Goal: Task Accomplishment & Management: Complete application form

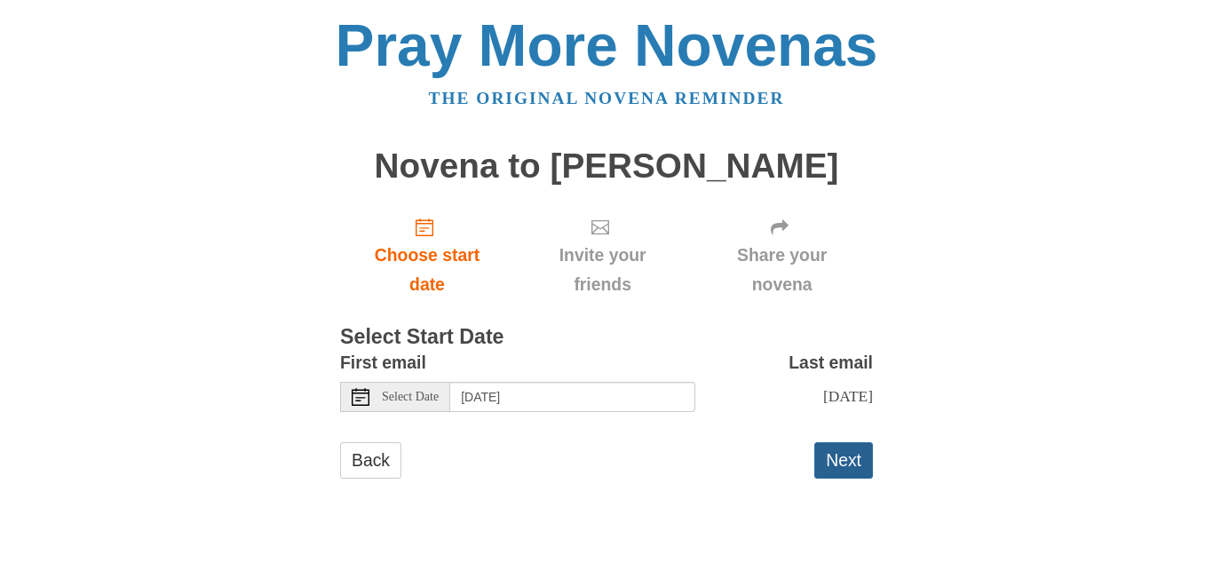
click at [835, 462] on button "Next" at bounding box center [843, 460] width 59 height 36
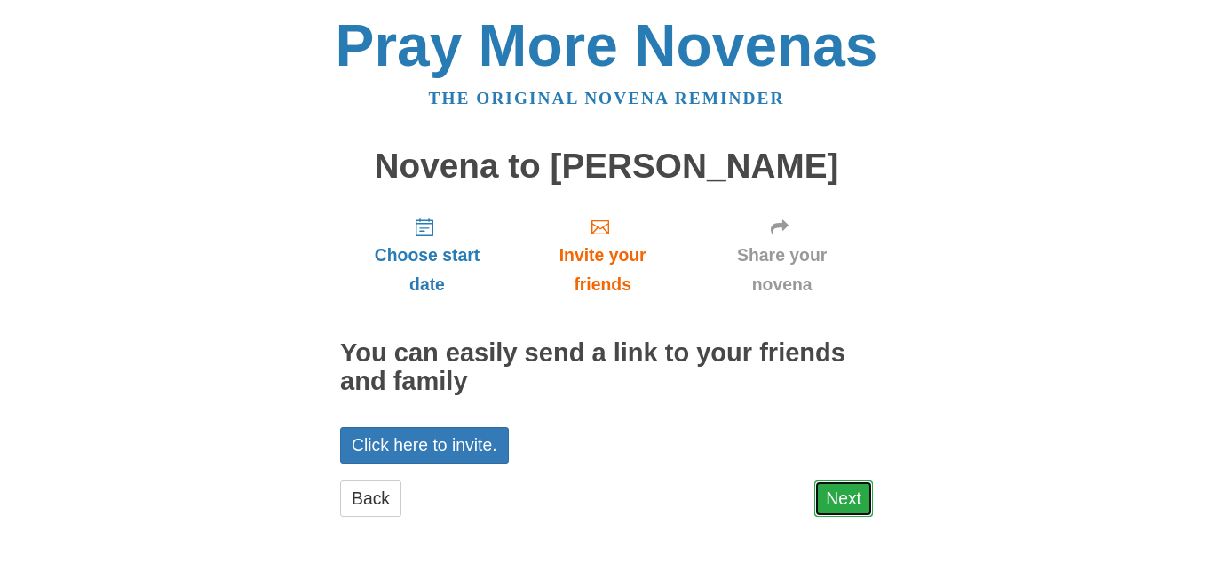
click at [841, 490] on link "Next" at bounding box center [843, 498] width 59 height 36
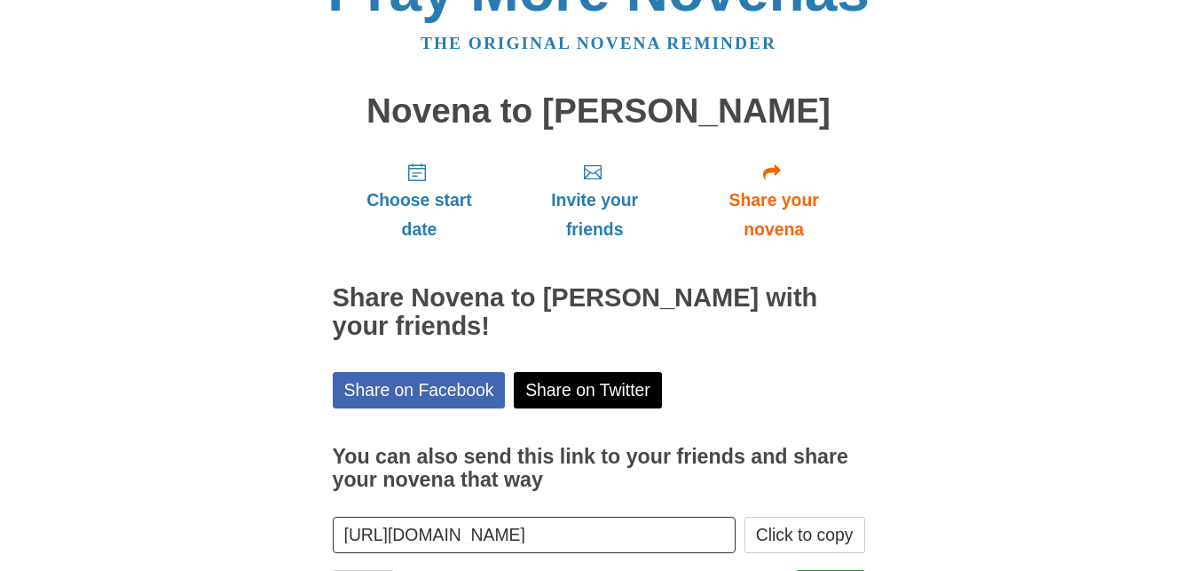
scroll to position [143, 0]
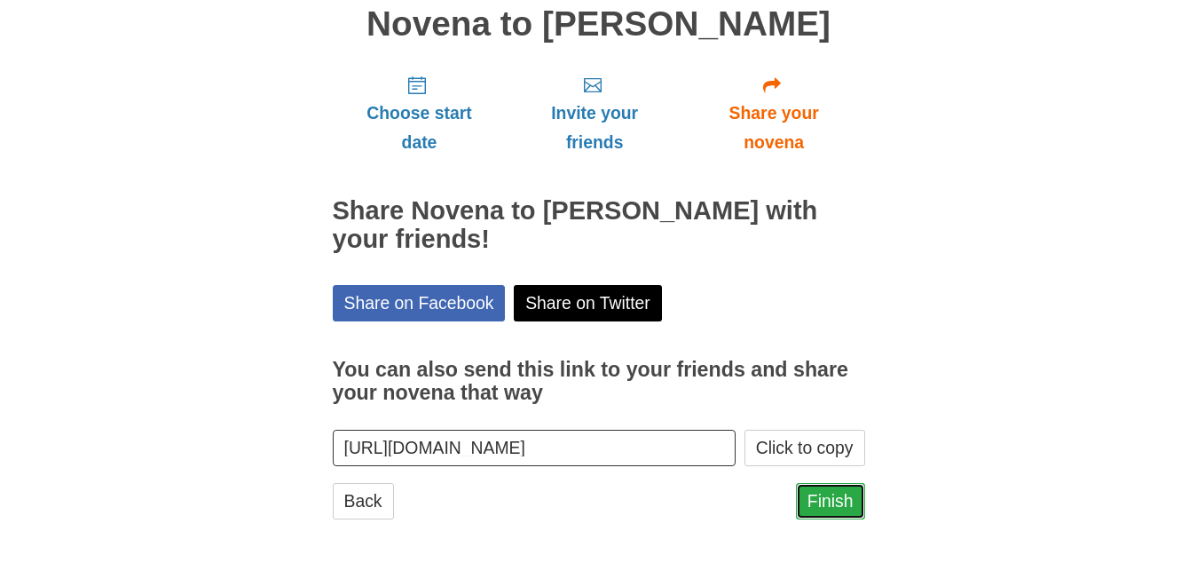
click at [834, 494] on link "Finish" at bounding box center [830, 501] width 69 height 36
